Goal: Information Seeking & Learning: Learn about a topic

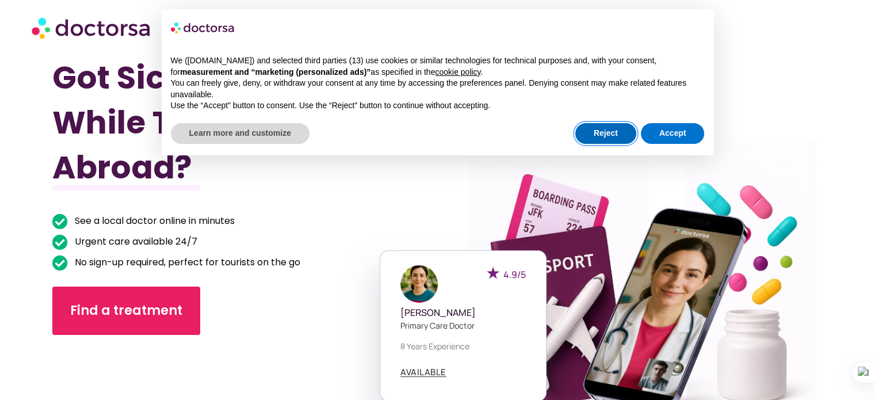
click at [610, 136] on button "Reject" at bounding box center [606, 133] width 61 height 21
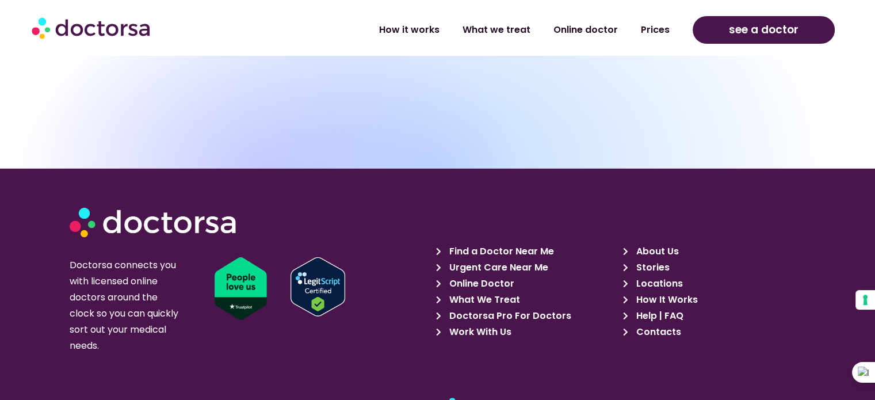
scroll to position [3870, 0]
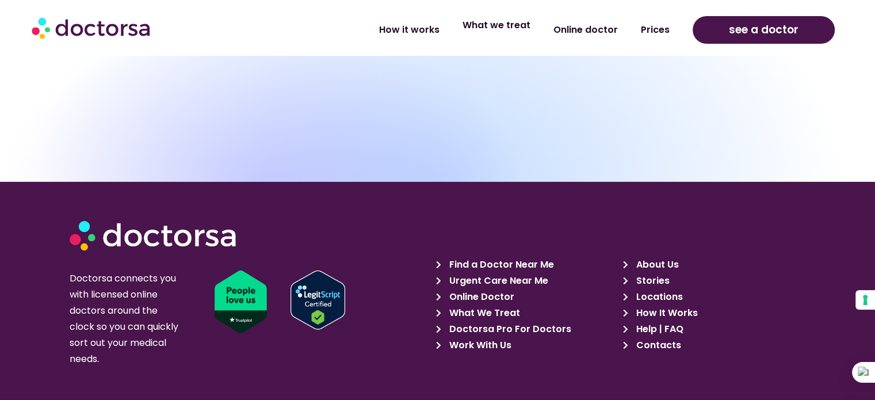
click at [497, 29] on link "What we treat" at bounding box center [496, 25] width 91 height 26
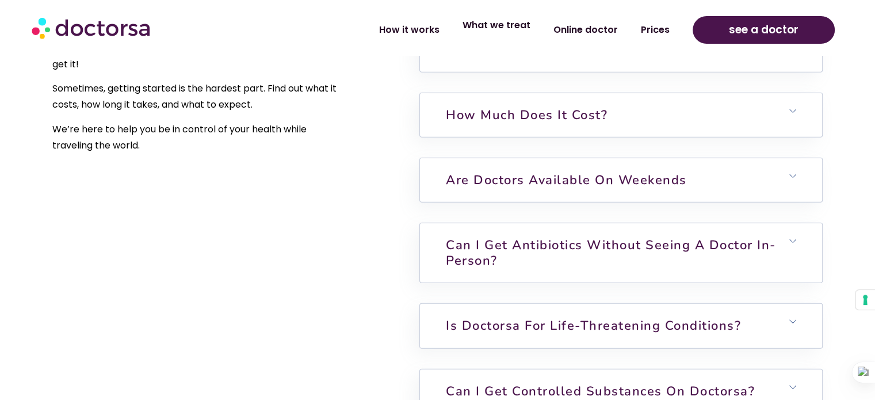
scroll to position [2980, 0]
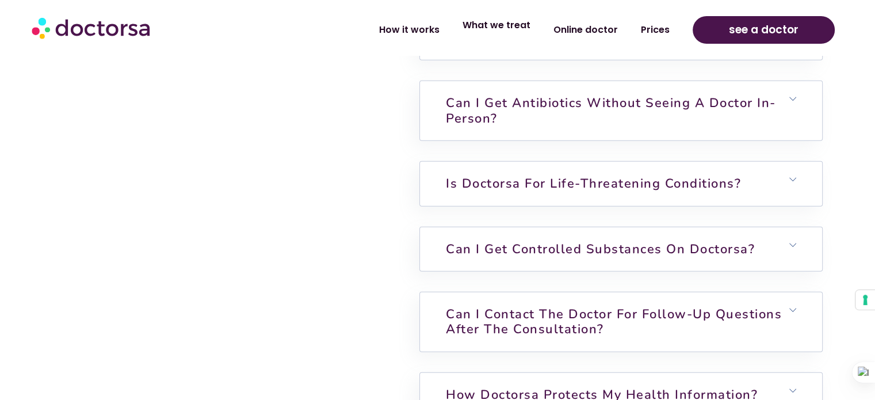
click at [517, 25] on link "What we treat" at bounding box center [496, 25] width 91 height 26
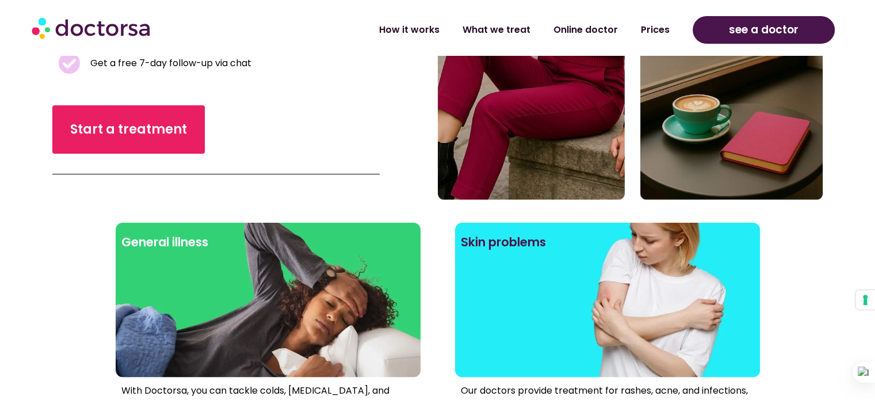
scroll to position [403, 0]
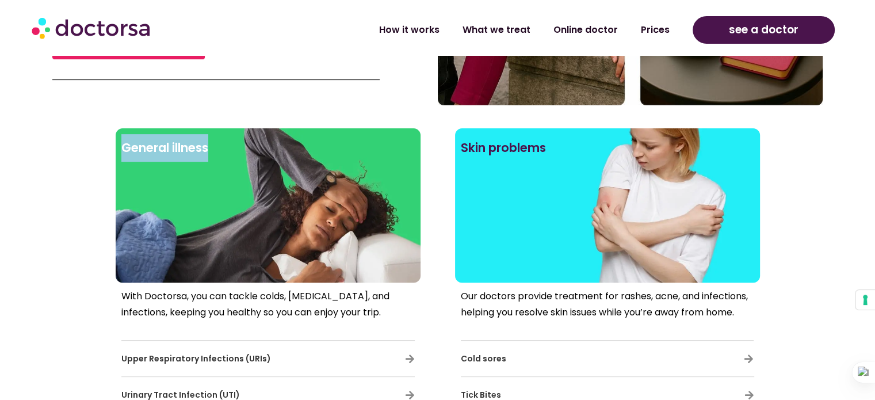
copy h2 "General illness"
drag, startPoint x: 219, startPoint y: 144, endPoint x: 122, endPoint y: 144, distance: 97.3
click at [122, 144] on h2 "General illness" at bounding box center [268, 148] width 294 height 28
